Goal: Task Accomplishment & Management: Complete application form

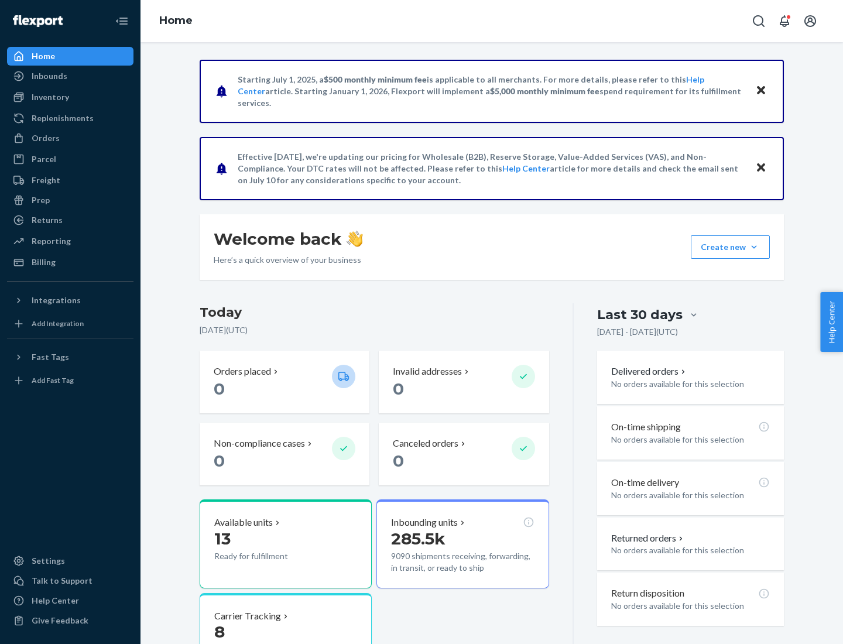
click at [754, 247] on button "Create new Create new inbound Create new order Create new product" at bounding box center [729, 246] width 79 height 23
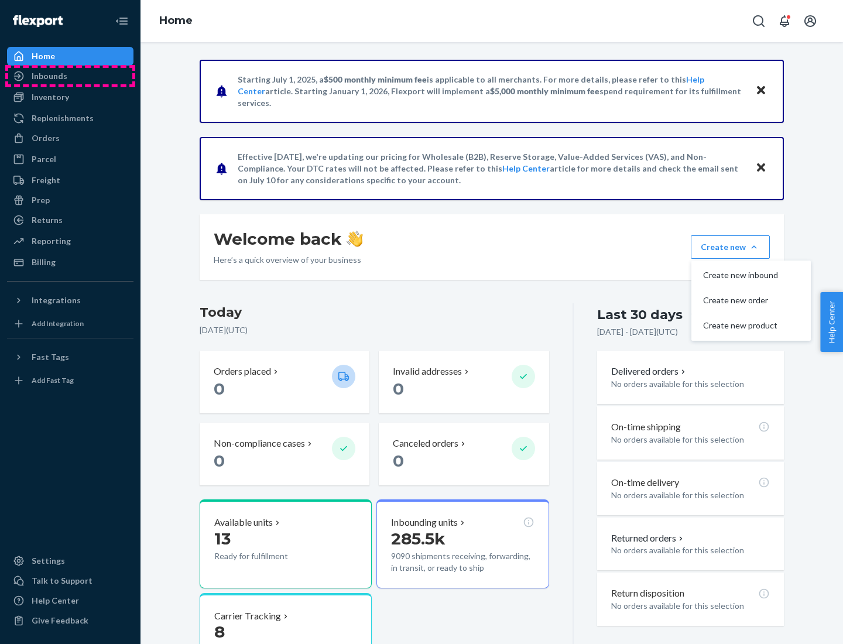
click at [70, 76] on div "Inbounds" at bounding box center [70, 76] width 124 height 16
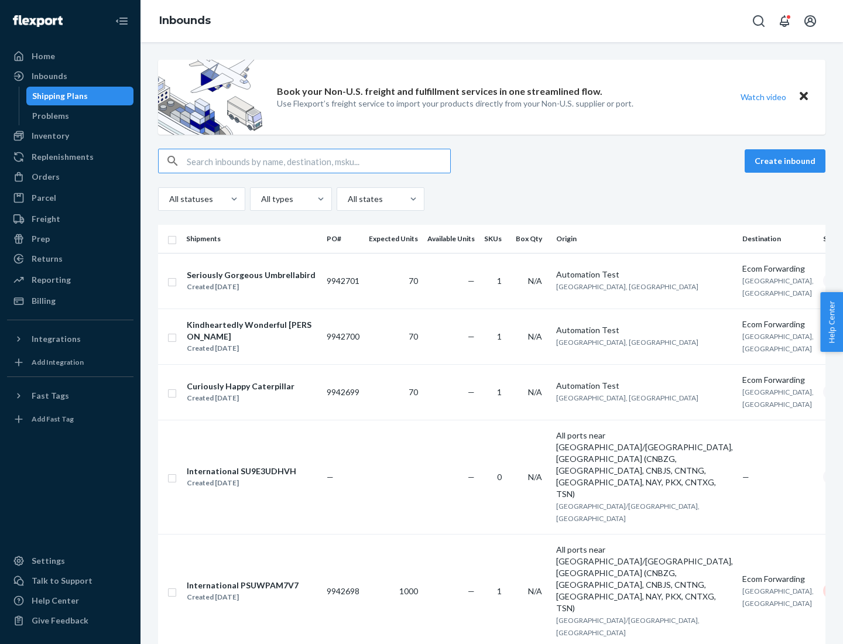
click at [786, 161] on button "Create inbound" at bounding box center [784, 160] width 81 height 23
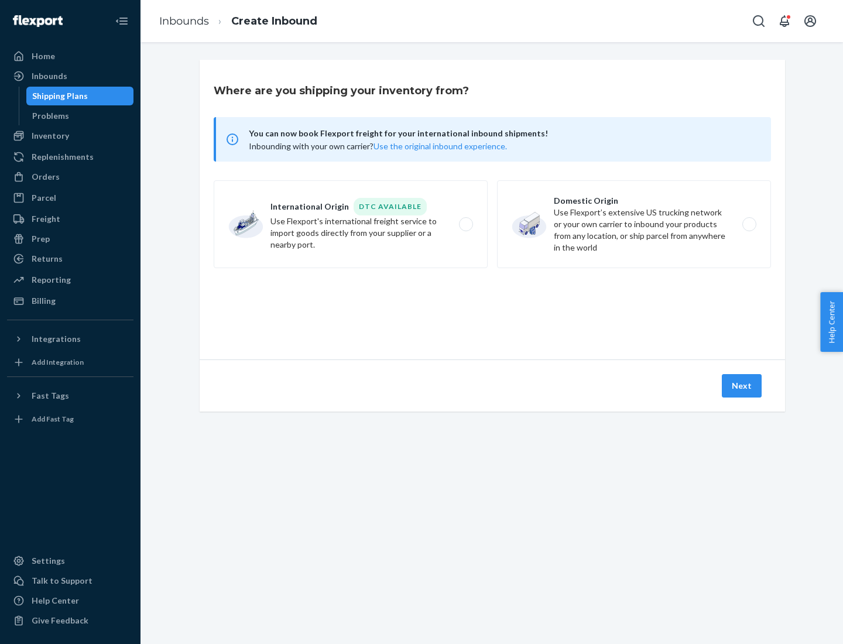
click at [634, 224] on label "Domestic Origin Use Flexport’s extensive US trucking network or your own carrie…" at bounding box center [634, 224] width 274 height 88
click at [748, 224] on input "Domestic Origin Use Flexport’s extensive US trucking network or your own carrie…" at bounding box center [752, 225] width 8 height 8
radio input "true"
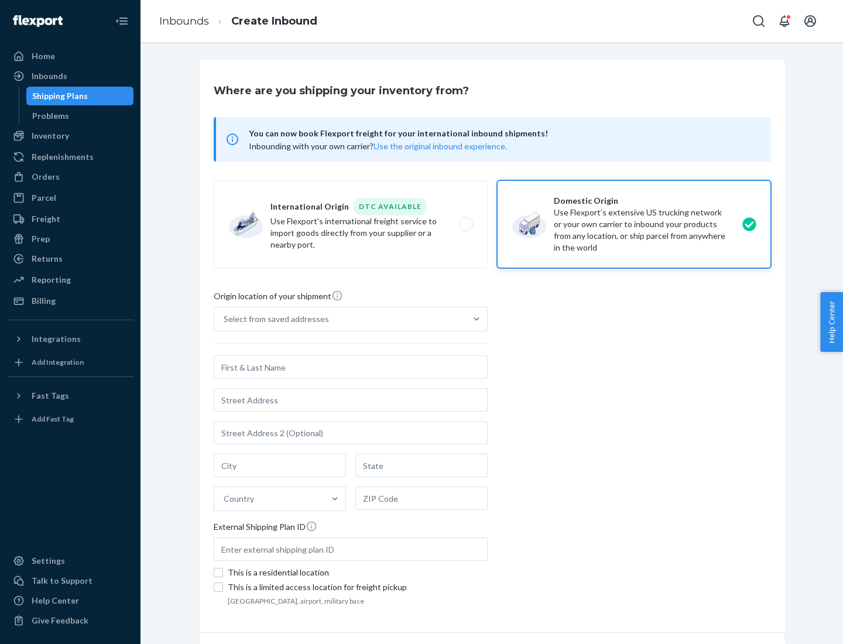
click at [340, 319] on div "Select from saved addresses" at bounding box center [340, 318] width 252 height 23
click at [225, 319] on input "Select from saved addresses" at bounding box center [224, 319] width 1 height 12
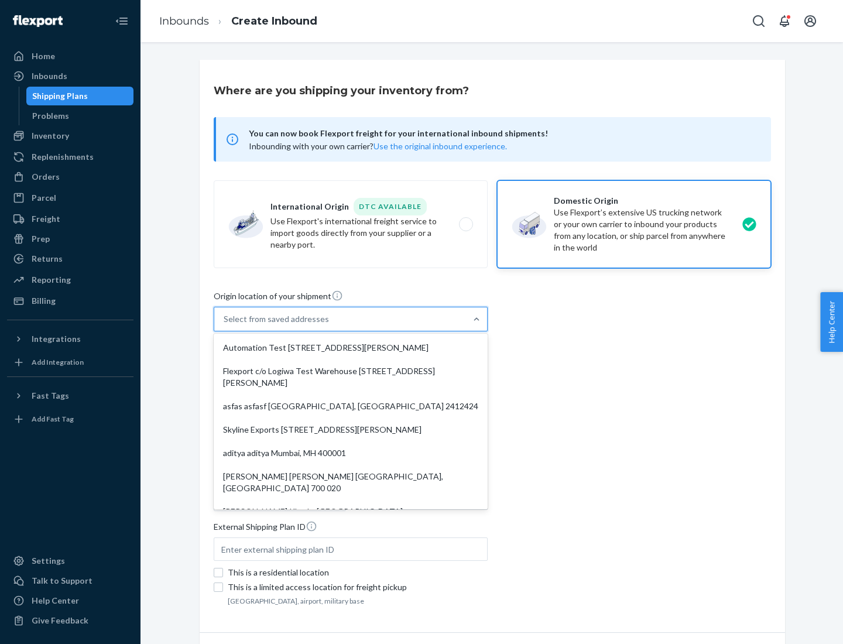
scroll to position [5, 0]
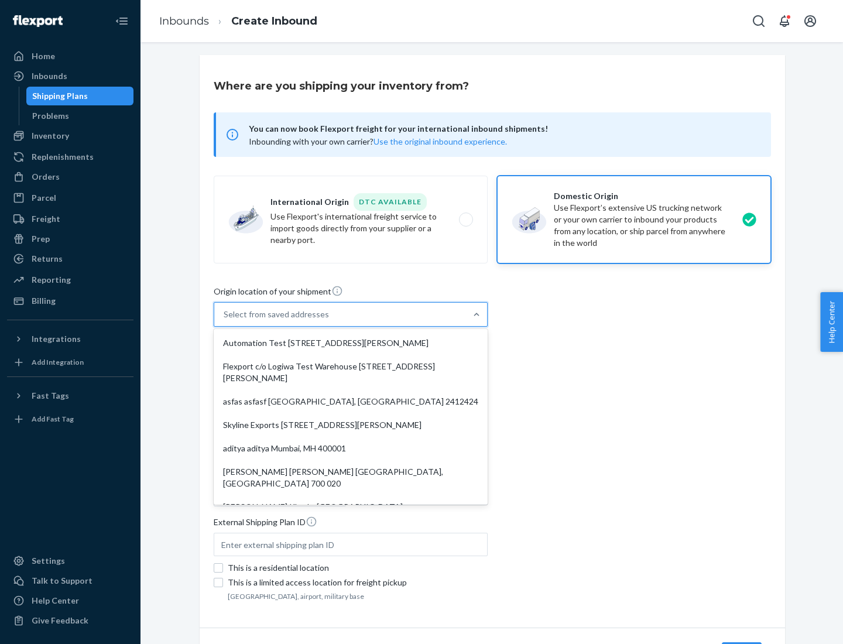
click at [351, 343] on div "Automation Test [STREET_ADDRESS][PERSON_NAME]" at bounding box center [350, 342] width 269 height 23
click at [225, 320] on input "option Automation Test [STREET_ADDRESS][PERSON_NAME]. 9 results available. Use …" at bounding box center [224, 314] width 1 height 12
type input "Automation Test"
type input "9th Floor"
type input "[GEOGRAPHIC_DATA]"
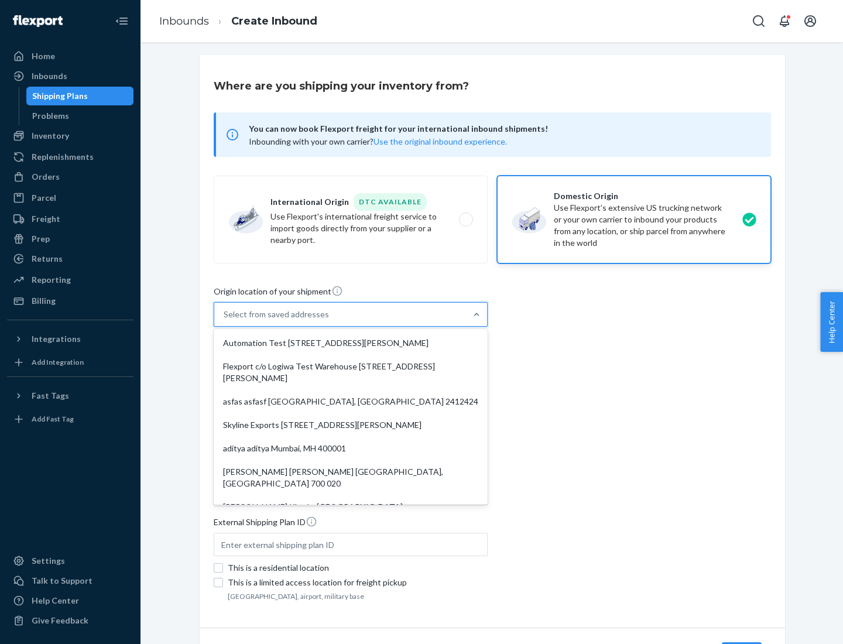
type input "CA"
type input "94104"
type input "[STREET_ADDRESS][PERSON_NAME]"
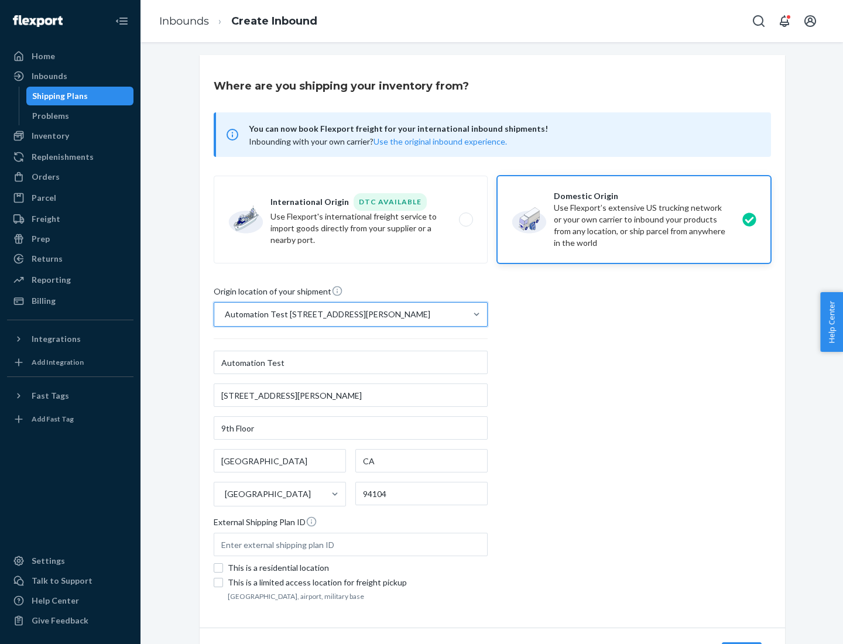
scroll to position [68, 0]
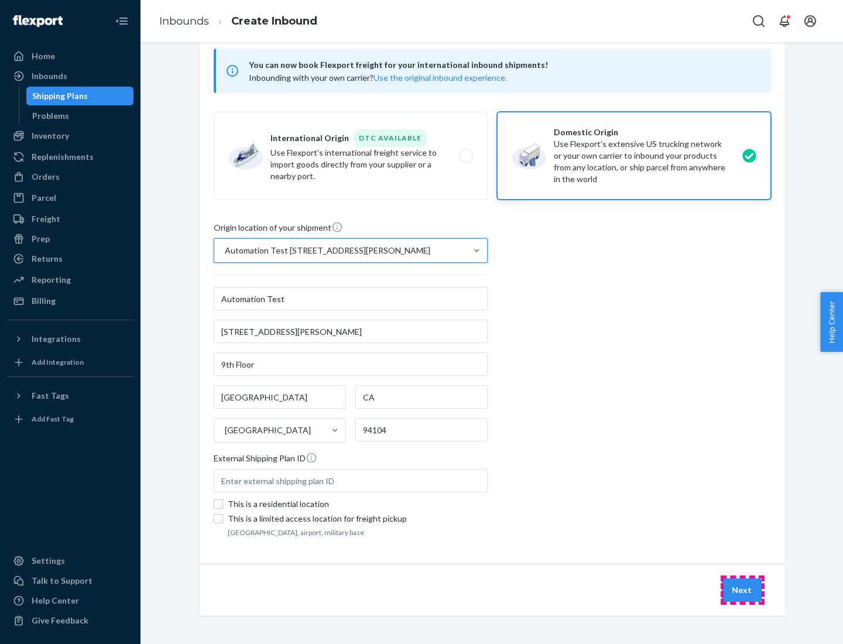
click at [742, 590] on button "Next" at bounding box center [741, 589] width 40 height 23
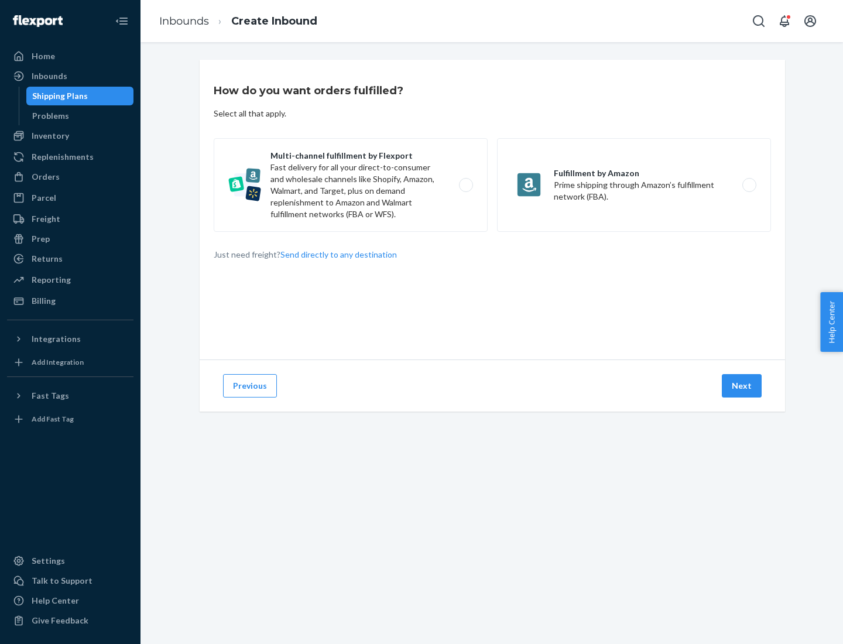
click at [351, 185] on label "Multi-channel fulfillment by Flexport Fast delivery for all your direct-to-cons…" at bounding box center [351, 185] width 274 height 94
click at [465, 185] on input "Multi-channel fulfillment by Flexport Fast delivery for all your direct-to-cons…" at bounding box center [469, 185] width 8 height 8
radio input "true"
click at [742, 386] on button "Next" at bounding box center [741, 385] width 40 height 23
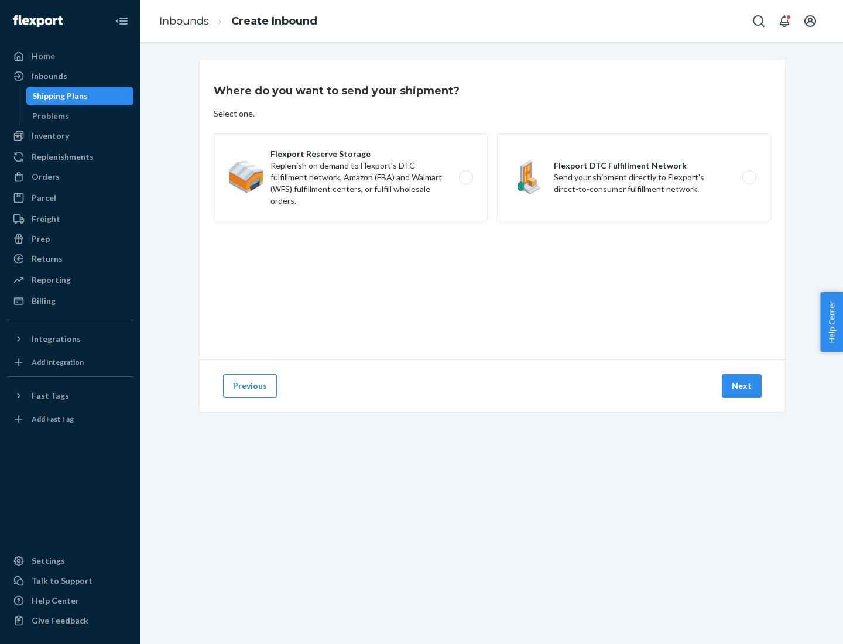
click at [634, 177] on label "Flexport DTC Fulfillment Network Send your shipment directly to Flexport's dire…" at bounding box center [634, 177] width 274 height 88
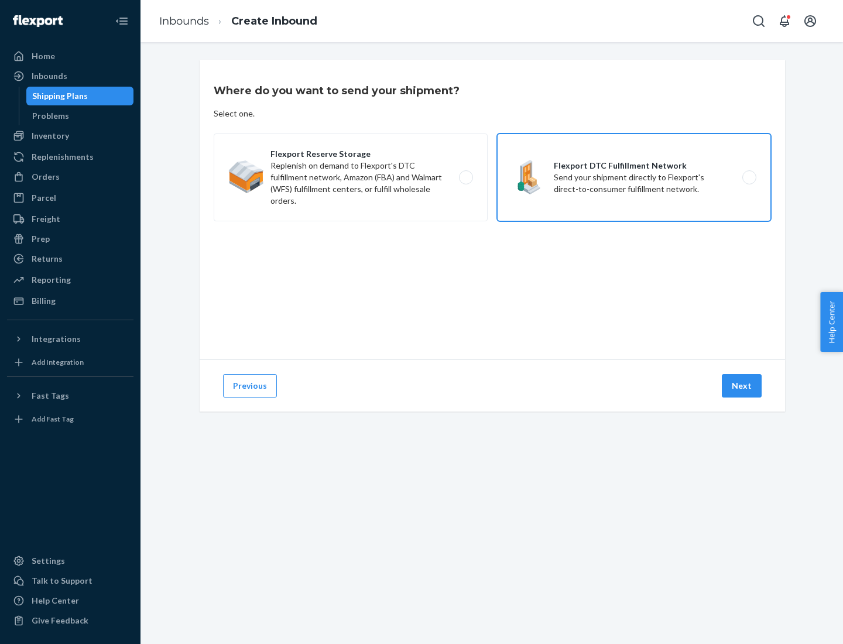
click at [748, 177] on input "Flexport DTC Fulfillment Network Send your shipment directly to Flexport's dire…" at bounding box center [752, 178] width 8 height 8
radio input "true"
click at [742, 386] on button "Next" at bounding box center [741, 385] width 40 height 23
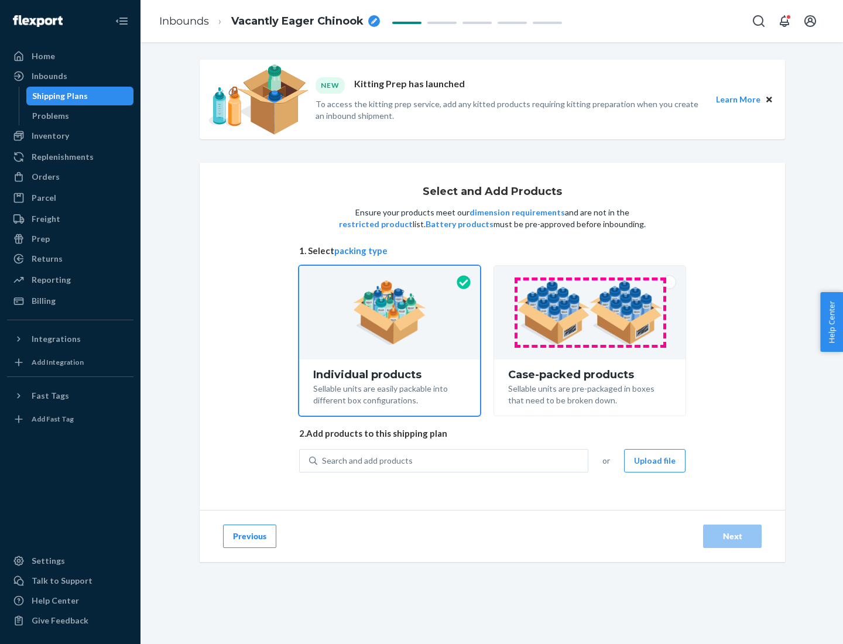
click at [590, 312] on img at bounding box center [590, 312] width 146 height 64
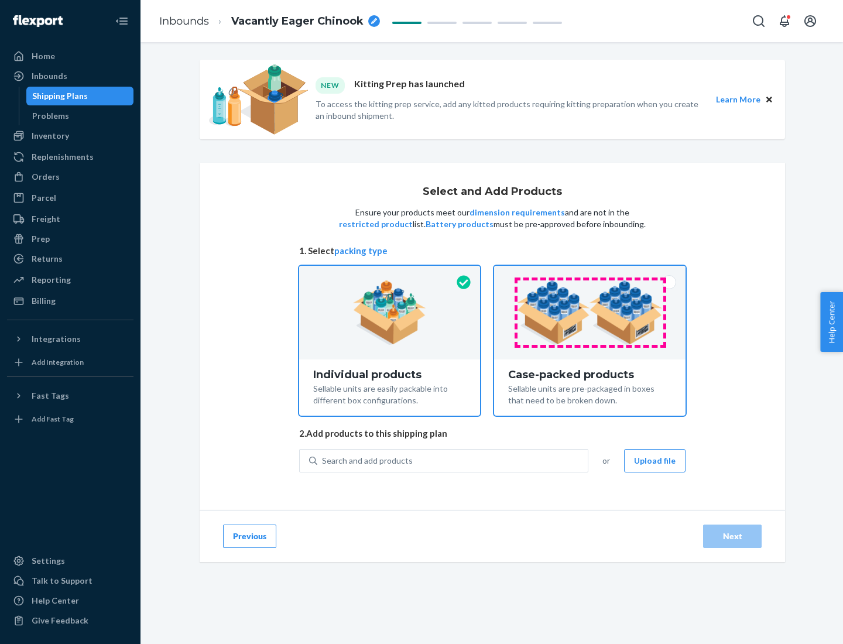
click at [590, 273] on input "Case-packed products Sellable units are pre-packaged in boxes that need to be b…" at bounding box center [590, 270] width 8 height 8
radio input "true"
radio input "false"
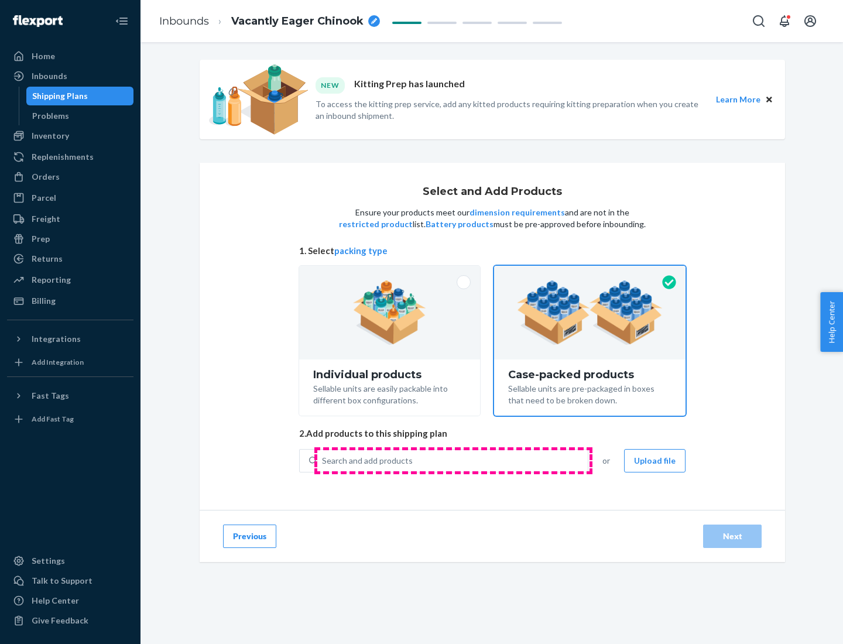
click at [453, 460] on div "Search and add products" at bounding box center [452, 460] width 270 height 21
click at [323, 460] on input "Search and add products" at bounding box center [322, 461] width 1 height 12
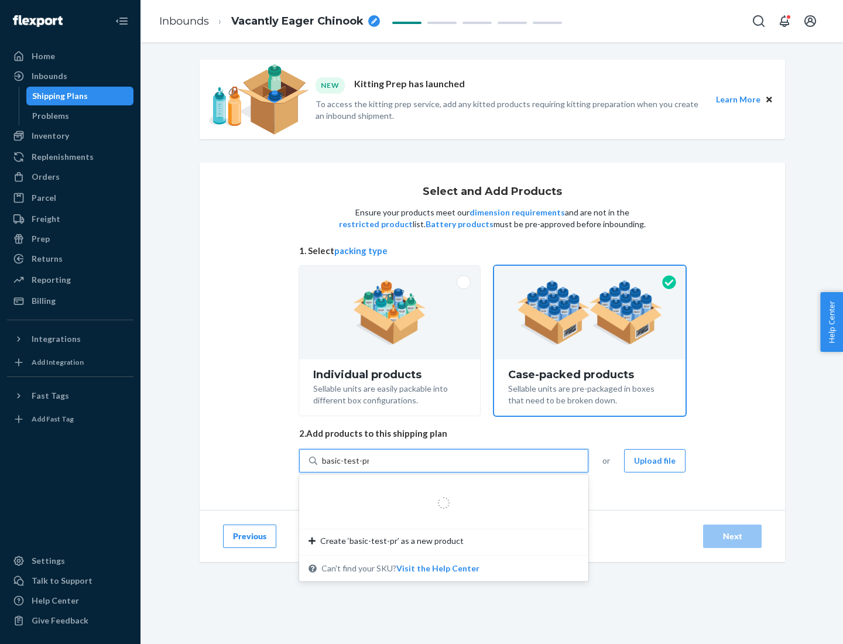
type input "basic-test-product-1"
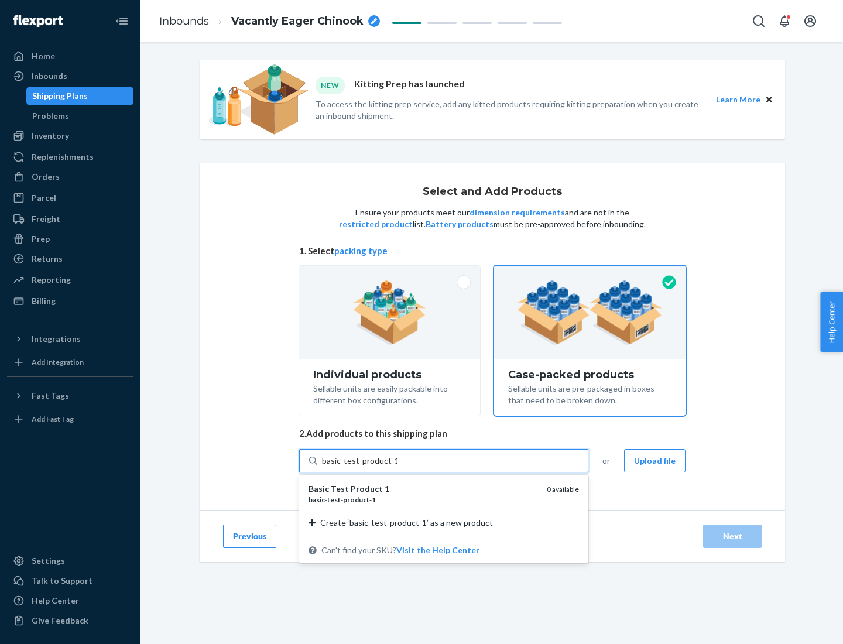
click at [423, 499] on div "basic - test - product - 1" at bounding box center [422, 499] width 229 height 10
click at [397, 466] on input "basic-test-product-1" at bounding box center [359, 461] width 75 height 12
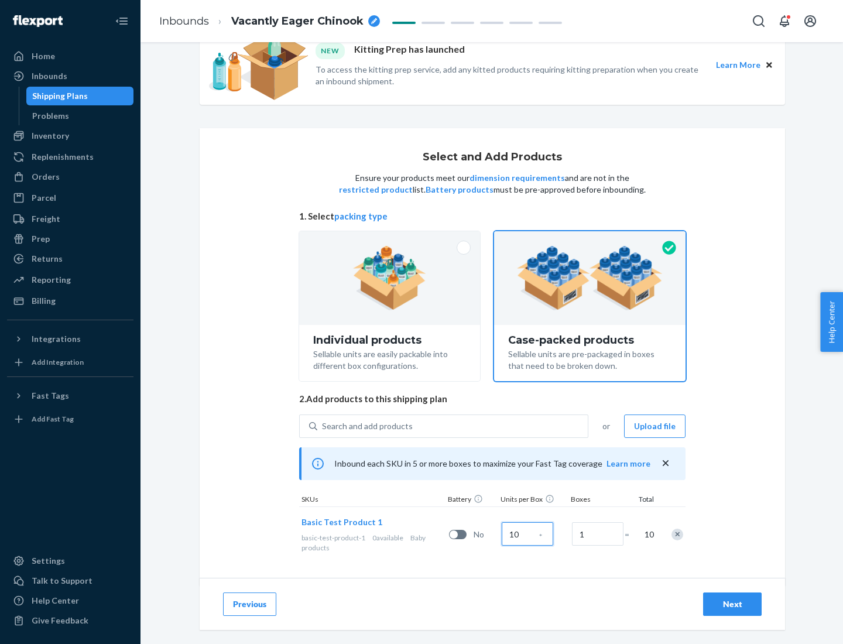
scroll to position [42, 0]
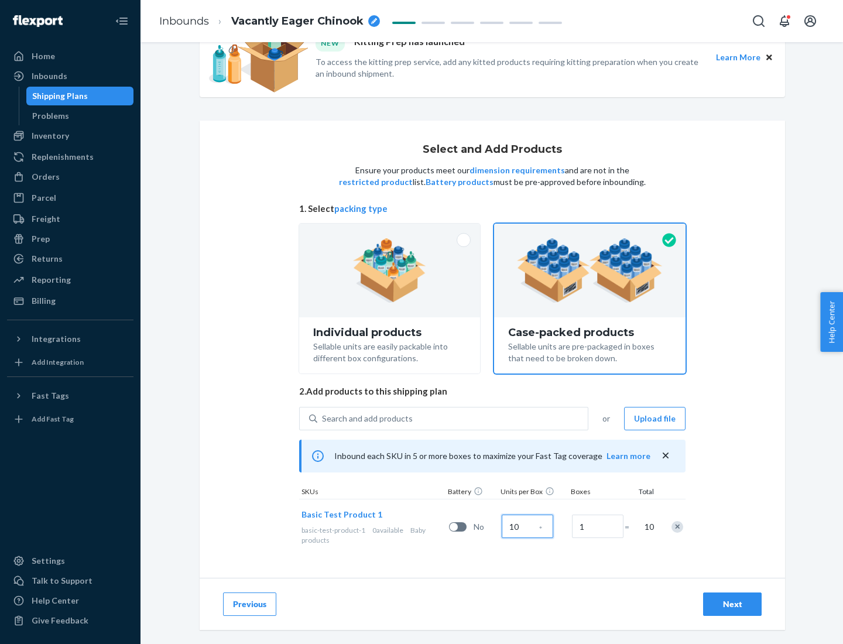
type input "10"
type input "7"
click at [732, 604] on div "Next" at bounding box center [732, 604] width 39 height 12
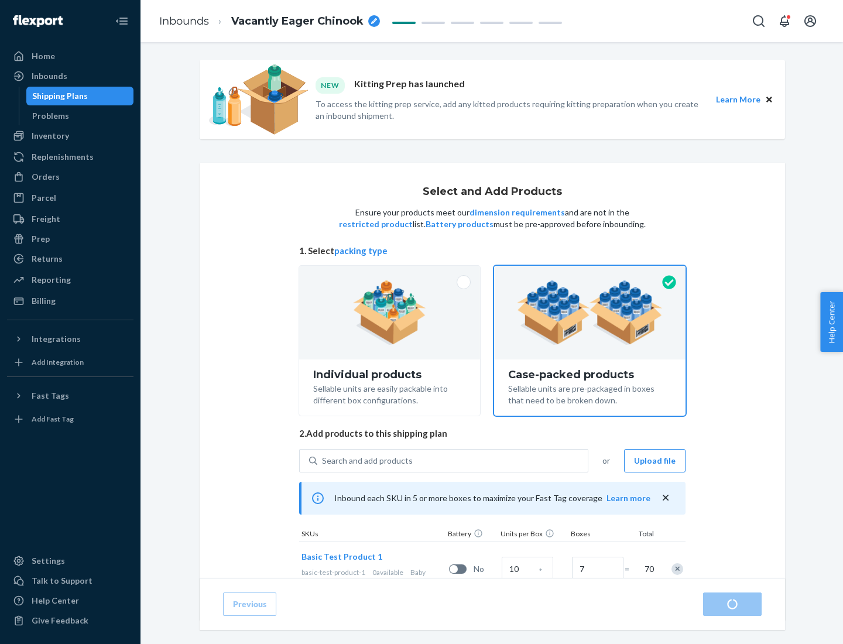
radio input "true"
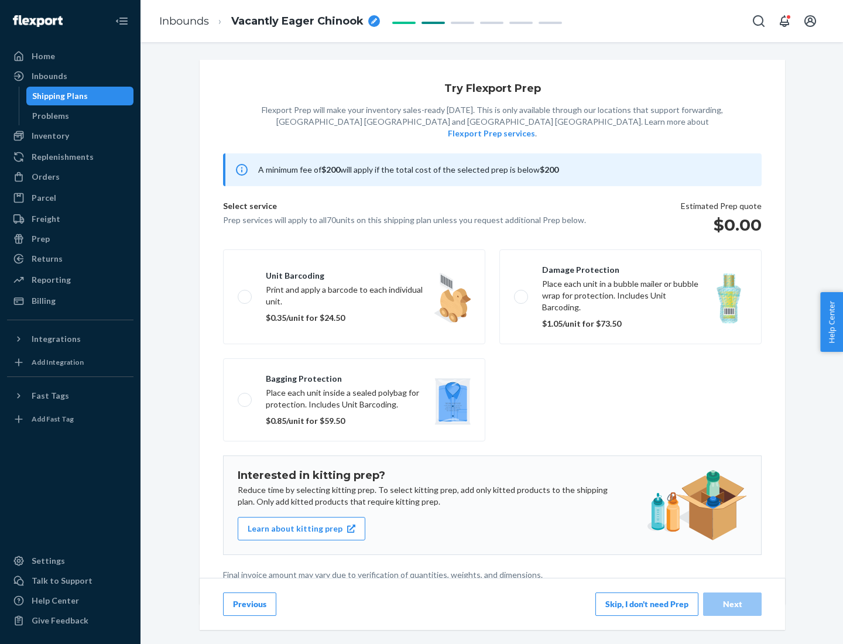
scroll to position [3, 0]
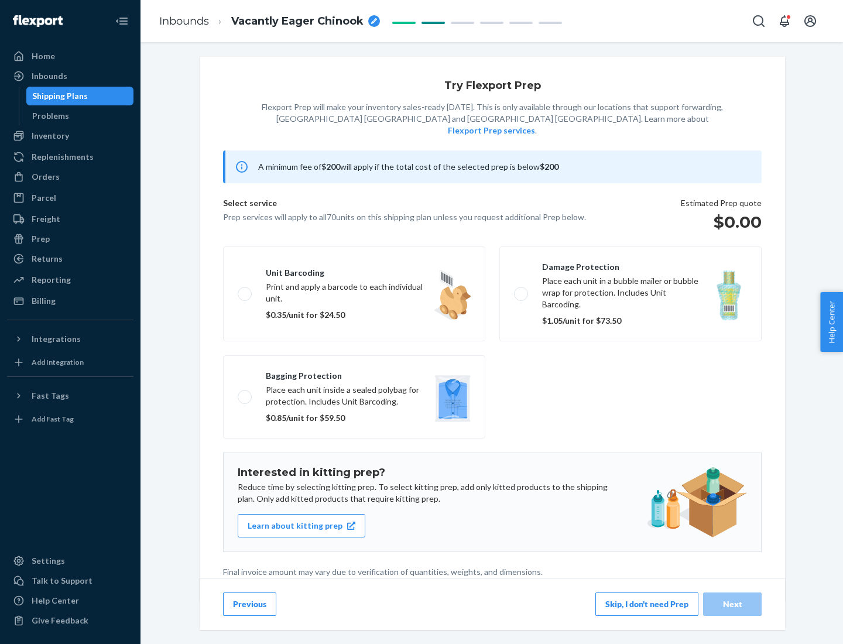
click at [647, 603] on button "Skip, I don't need Prep" at bounding box center [646, 603] width 103 height 23
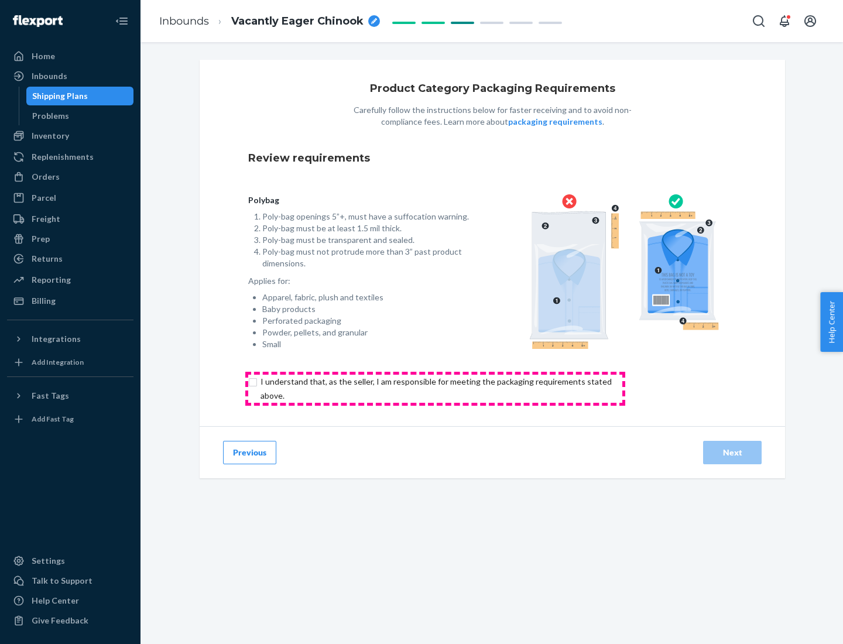
click at [435, 388] on input "checkbox" at bounding box center [442, 388] width 389 height 28
checkbox input "true"
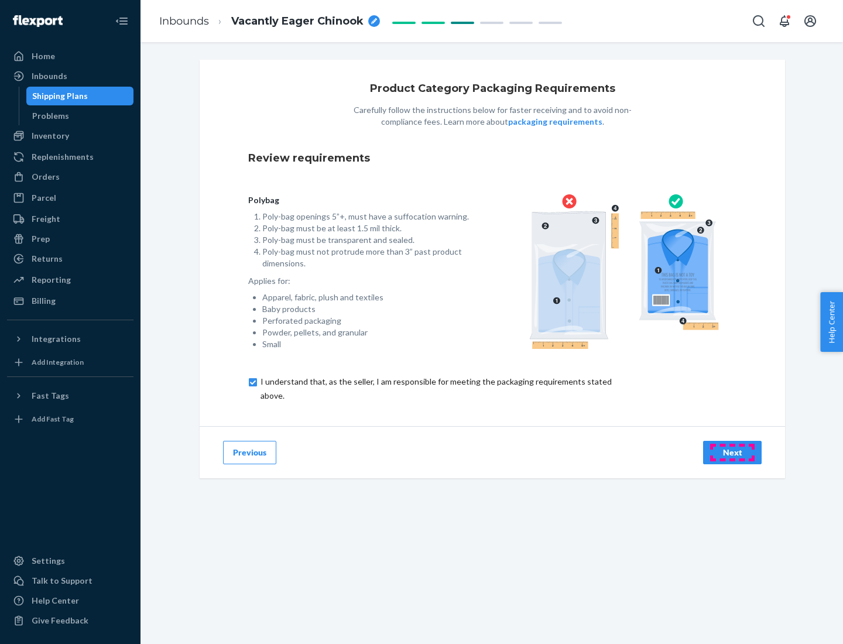
click at [732, 452] on div "Next" at bounding box center [732, 452] width 39 height 12
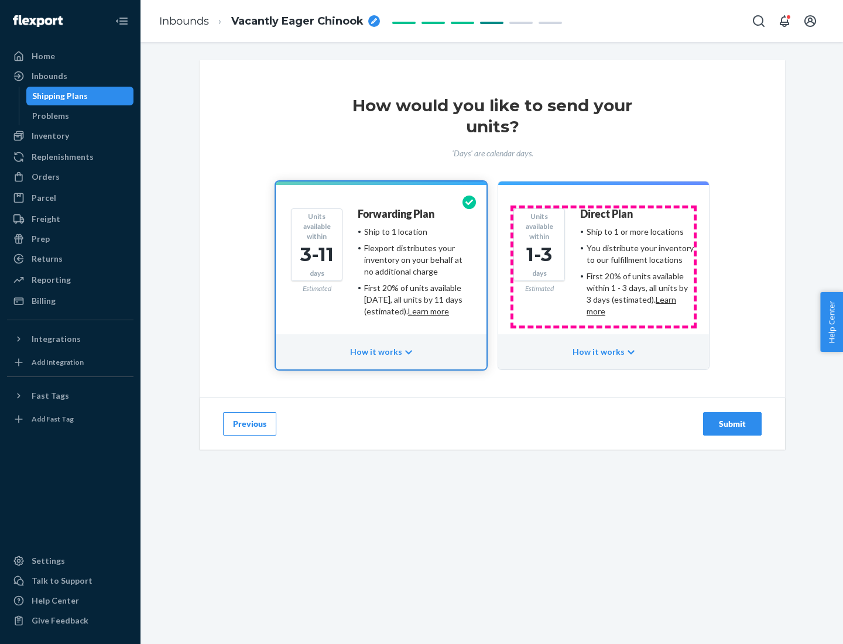
click at [603, 267] on ul "Ship to 1 or more locations You distribute your inventory to our fulfillment lo…" at bounding box center [637, 271] width 114 height 91
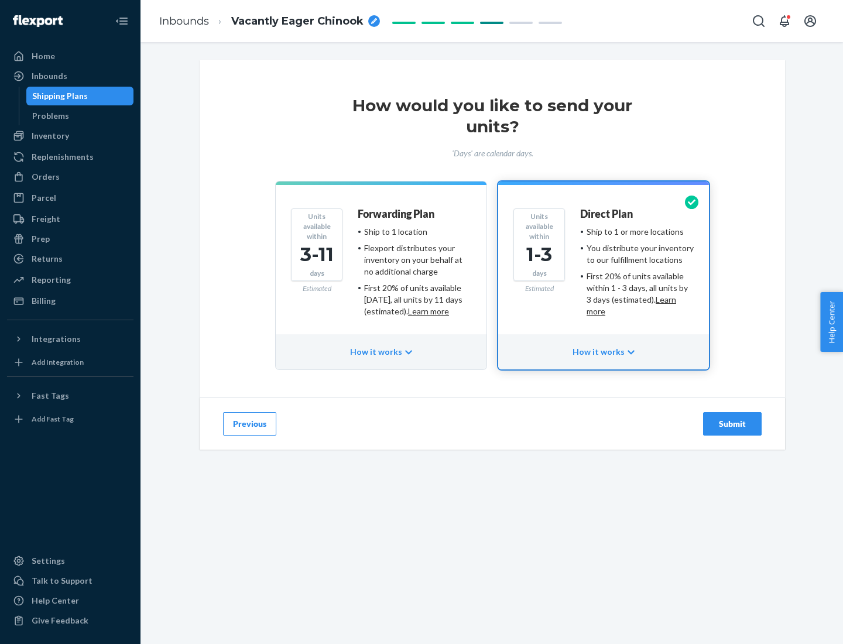
click at [732, 424] on div "Submit" at bounding box center [732, 424] width 39 height 12
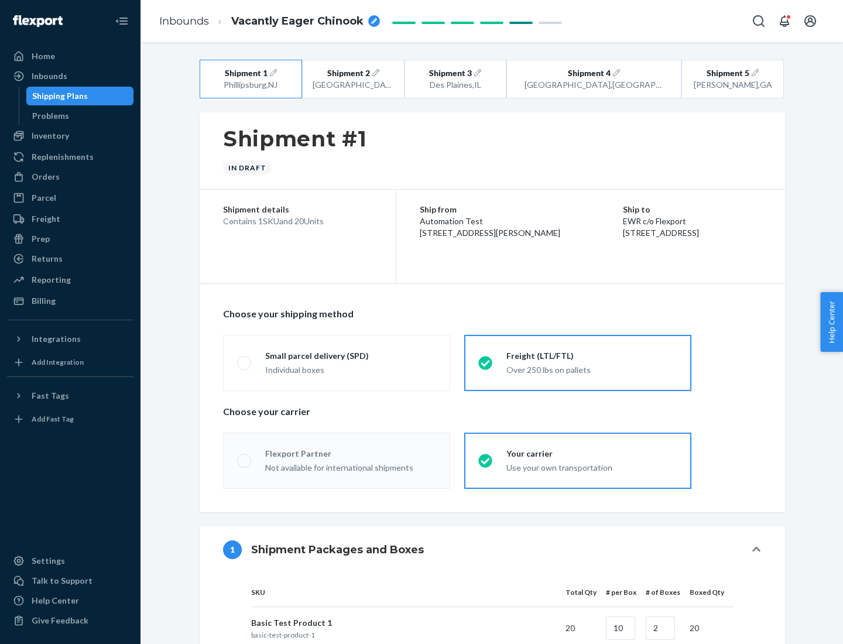
radio input "true"
radio input "false"
radio input "true"
radio input "false"
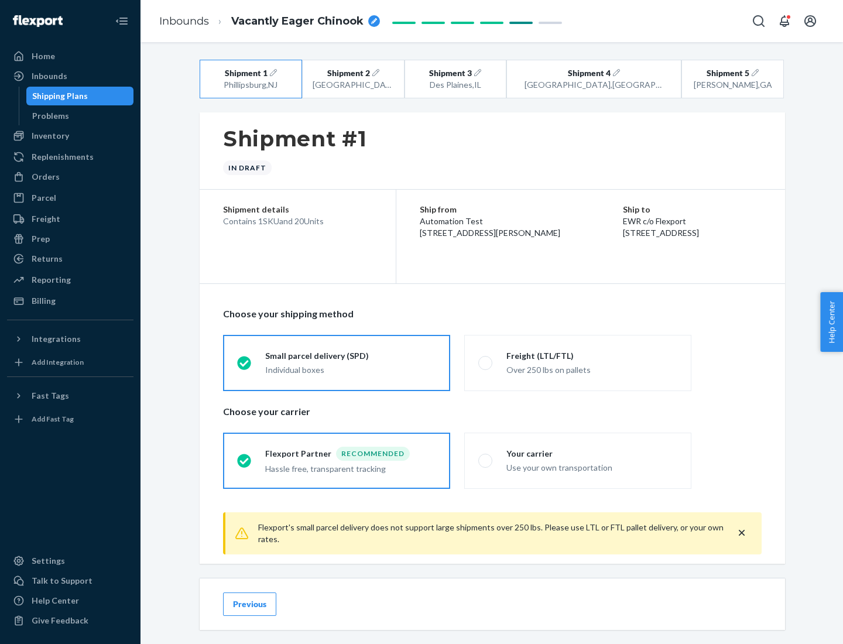
scroll to position [13, 0]
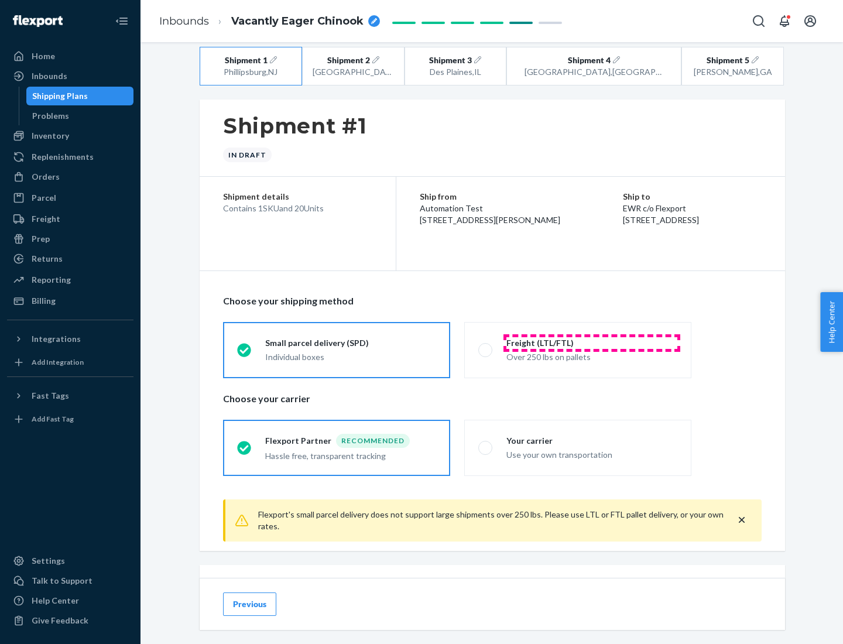
click at [592, 342] on div "Freight (LTL/FTL)" at bounding box center [591, 343] width 171 height 12
click at [486, 346] on input "Freight (LTL/FTL) Over 250 lbs on pallets" at bounding box center [482, 350] width 8 height 8
radio input "true"
radio input "false"
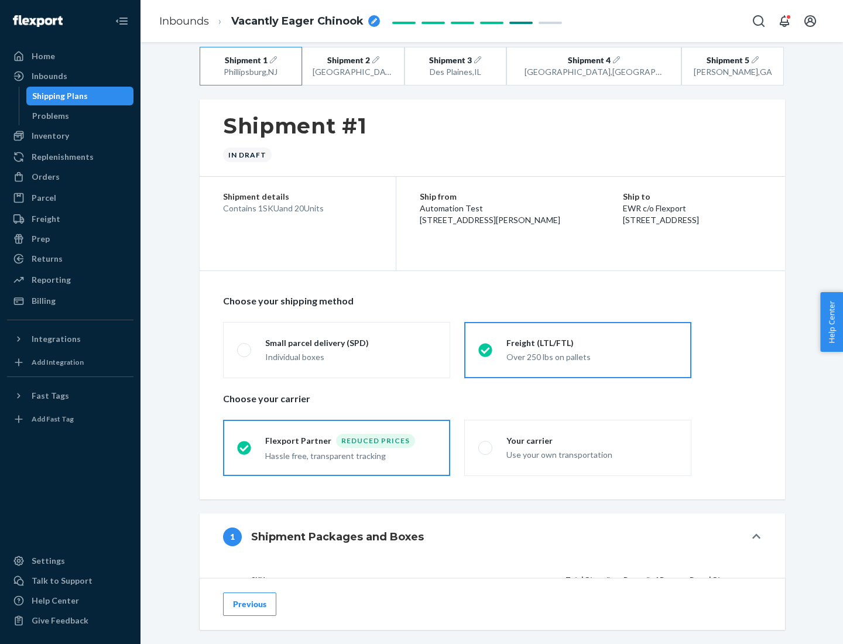
scroll to position [111, 0]
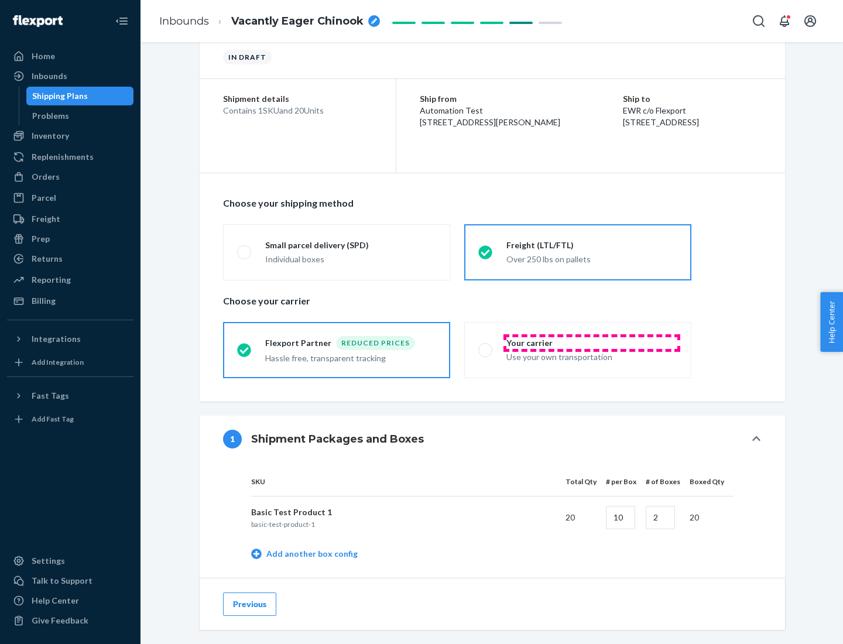
click at [592, 342] on div "Your carrier" at bounding box center [591, 343] width 171 height 12
click at [486, 346] on input "Your carrier Use your own transportation" at bounding box center [482, 350] width 8 height 8
radio input "true"
radio input "false"
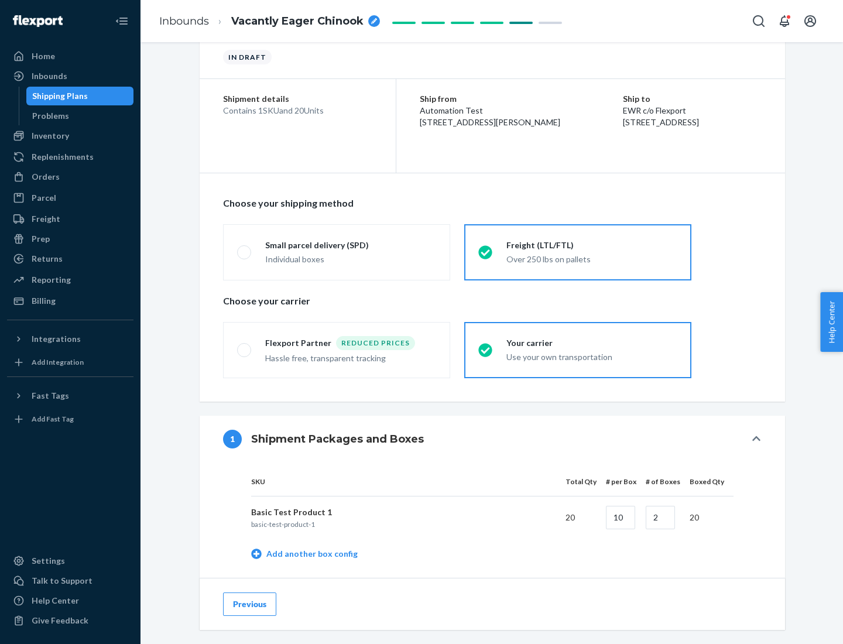
scroll to position [370, 0]
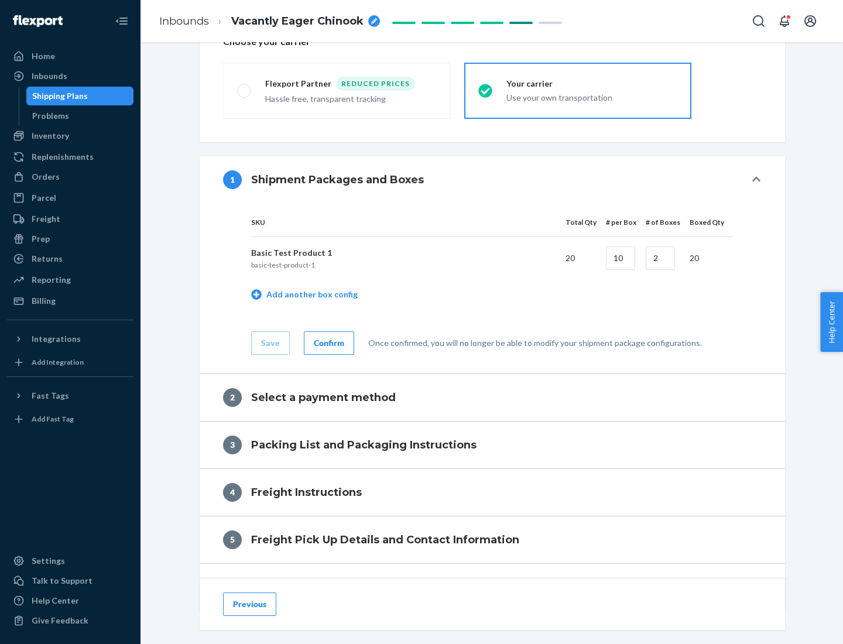
click at [327, 342] on div "Confirm" at bounding box center [329, 343] width 30 height 12
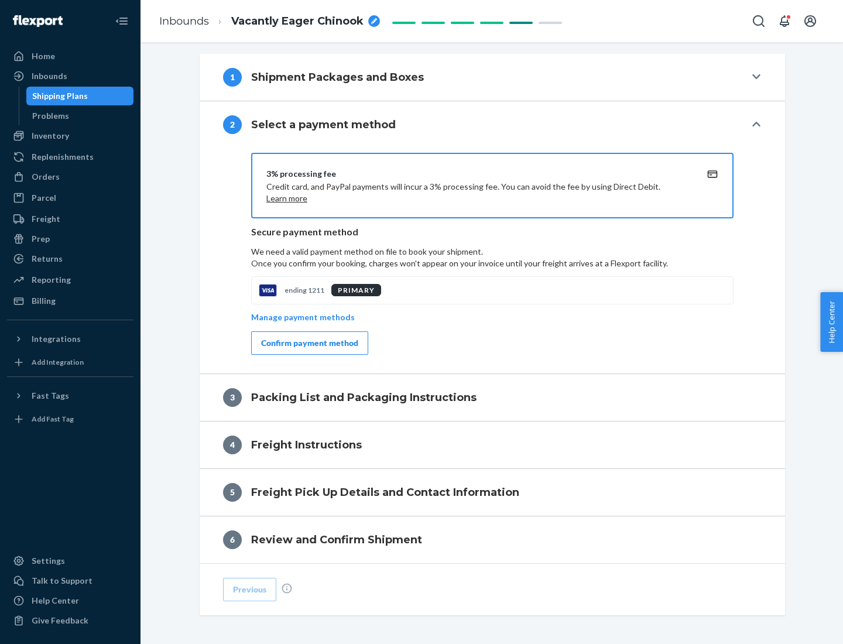
click at [308, 343] on div "Confirm payment method" at bounding box center [309, 343] width 97 height 12
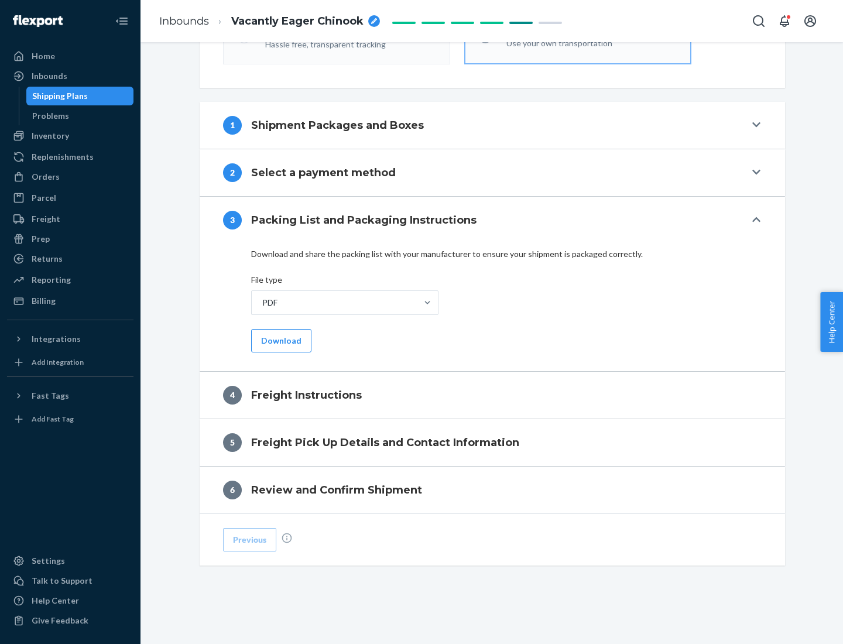
scroll to position [422, 0]
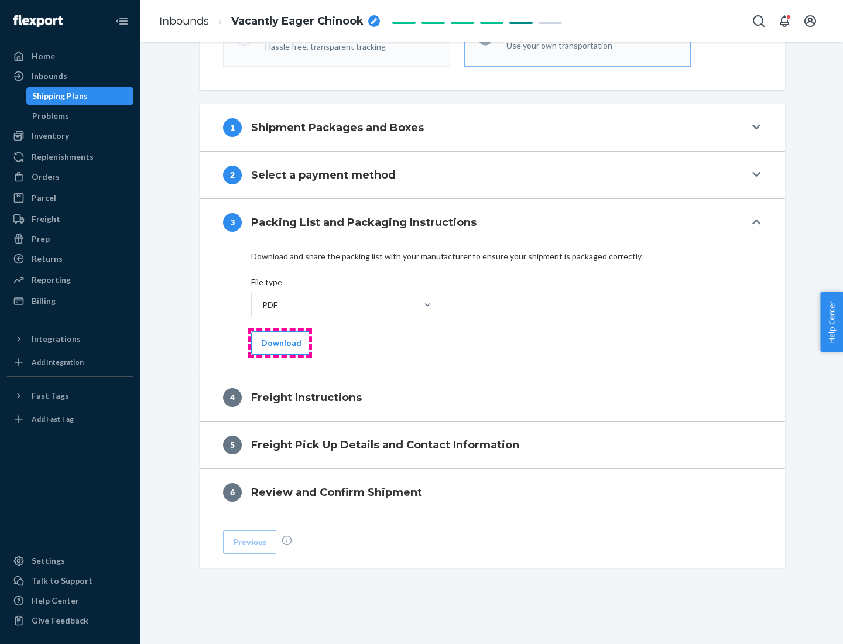
click at [280, 342] on button "Download" at bounding box center [281, 342] width 60 height 23
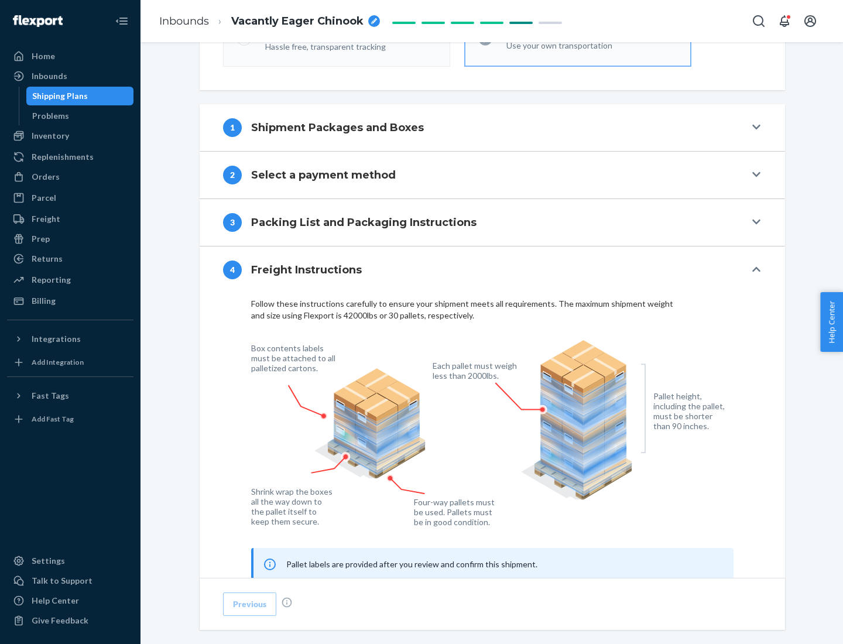
scroll to position [707, 0]
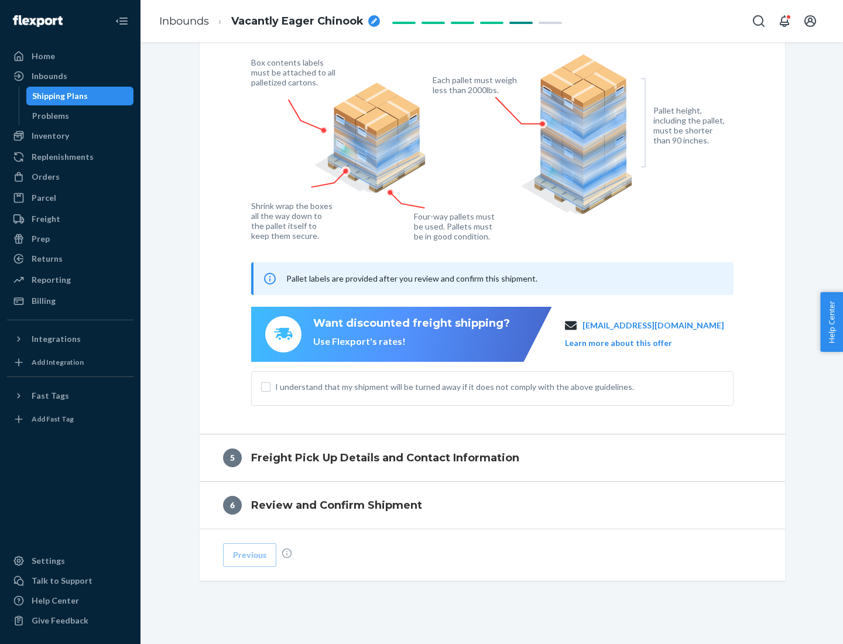
click at [633, 342] on button "Learn more about this offer" at bounding box center [618, 343] width 107 height 12
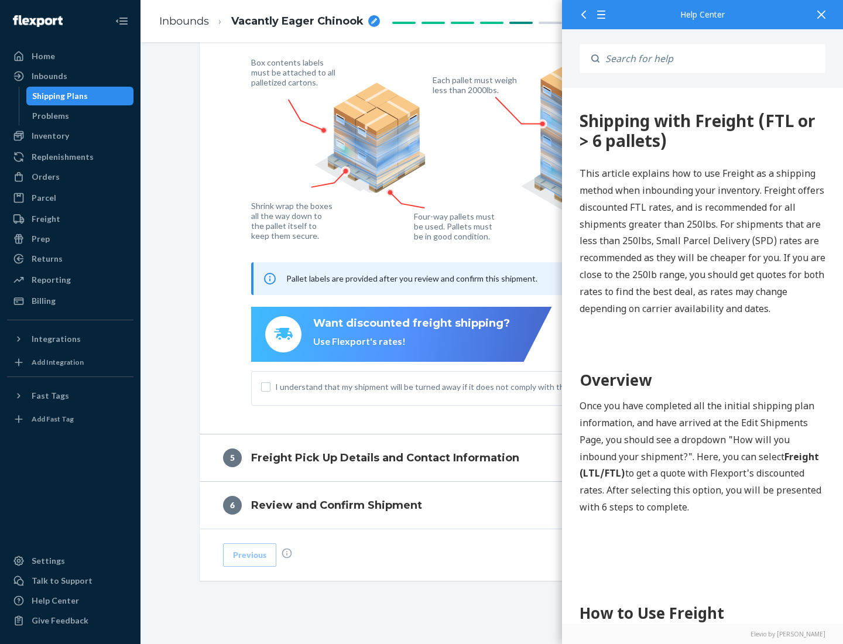
scroll to position [0, 0]
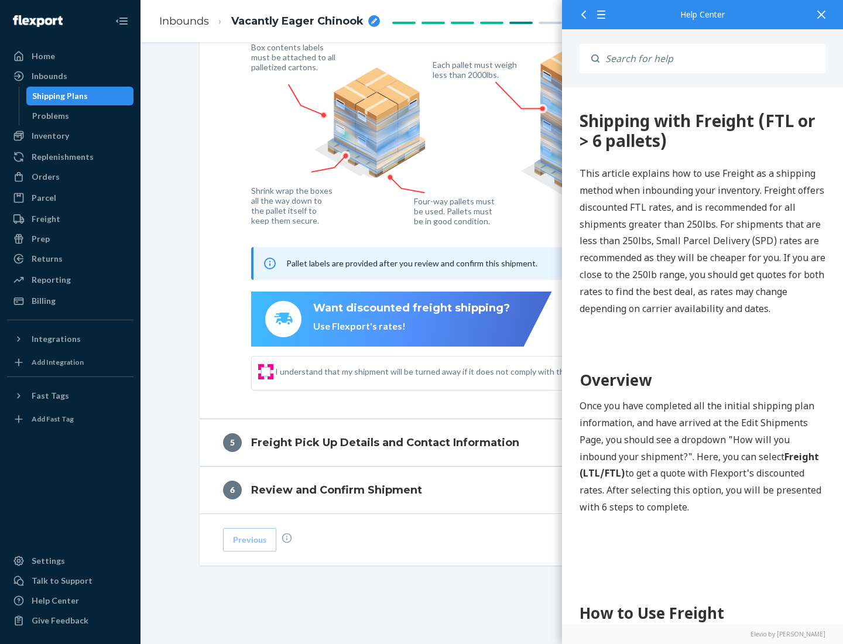
click at [266, 371] on input "I understand that my shipment will be turned away if it does not comply with th…" at bounding box center [265, 371] width 9 height 9
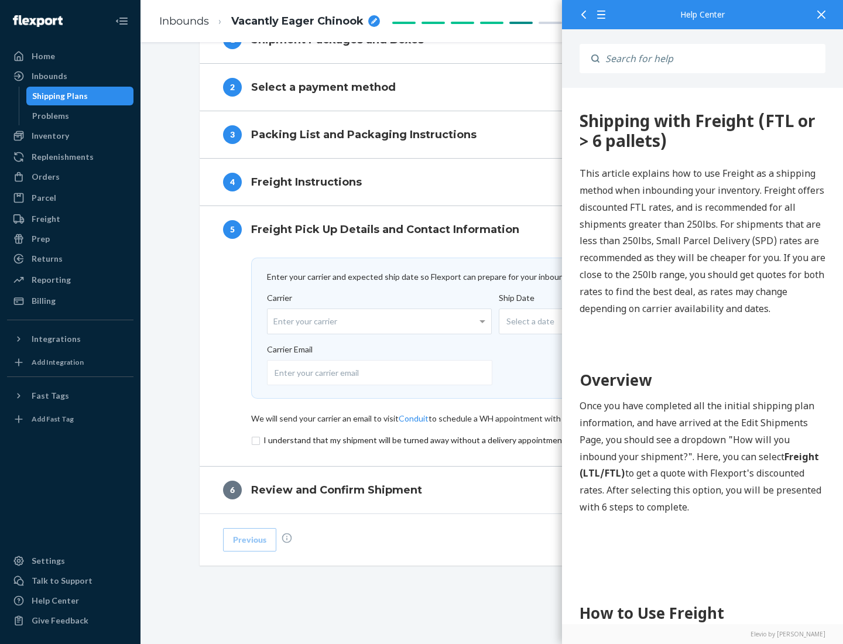
click at [492, 439] on input "checkbox" at bounding box center [492, 440] width 482 height 14
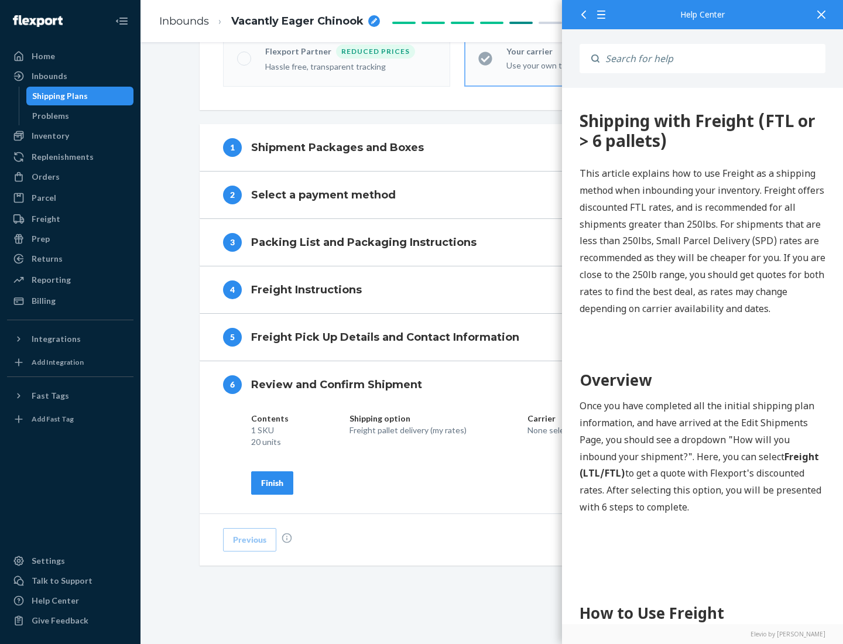
scroll to position [402, 0]
click at [272, 482] on div "Finish" at bounding box center [272, 483] width 22 height 12
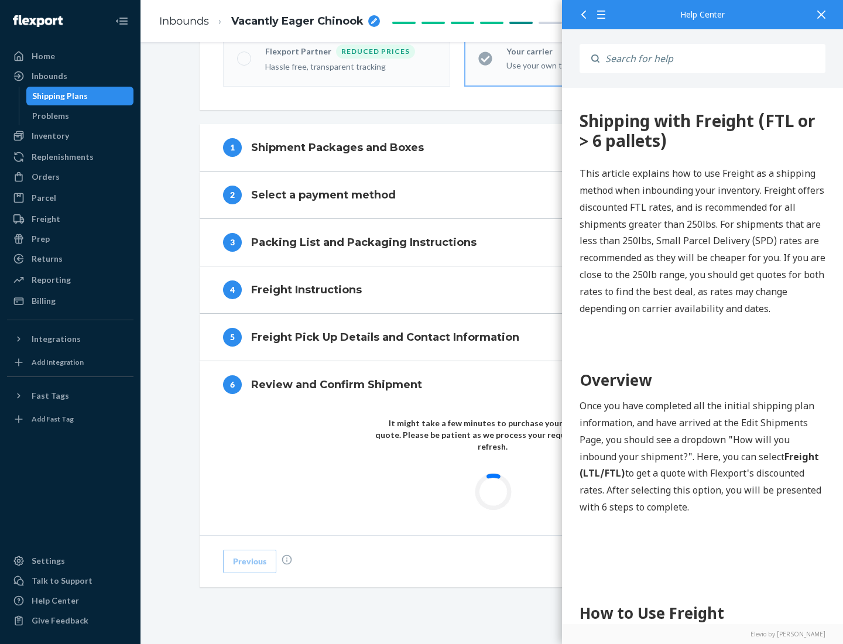
scroll to position [343, 0]
